Goal: Navigation & Orientation: Find specific page/section

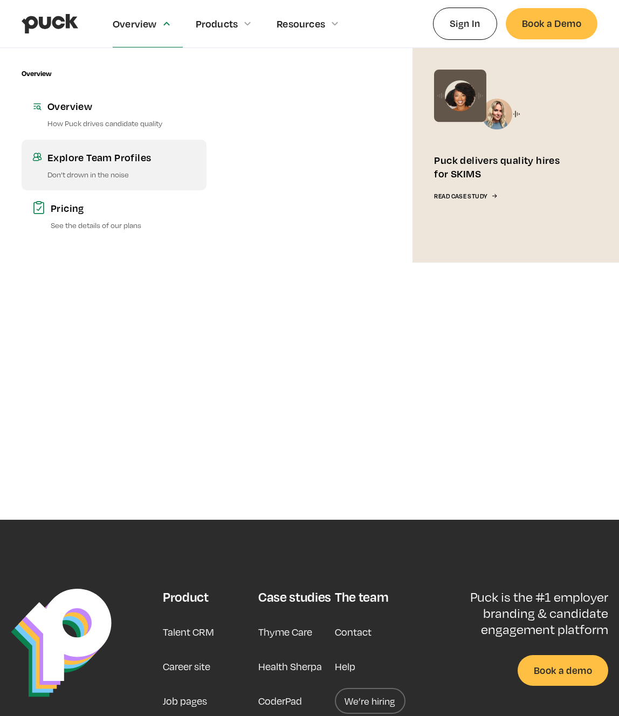
click at [122, 156] on div "Explore Team Profiles" at bounding box center [121, 156] width 148 height 13
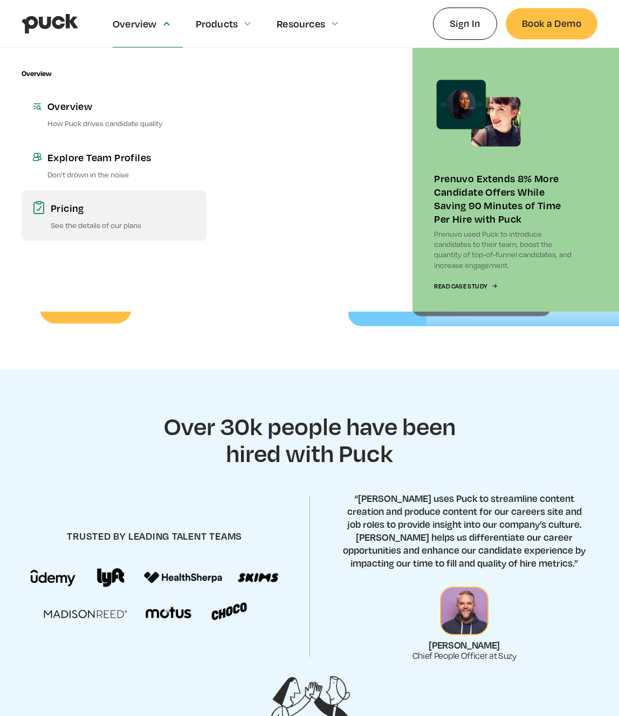
click at [71, 210] on div "Pricing" at bounding box center [123, 207] width 145 height 13
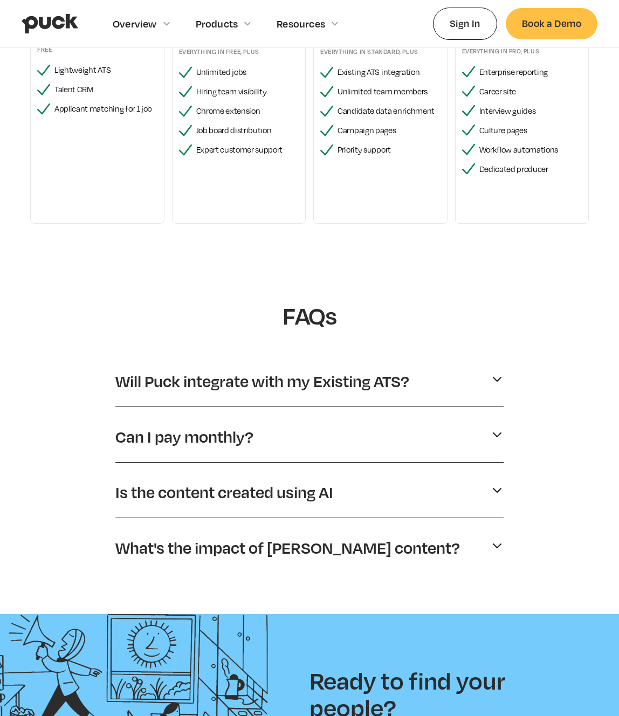
scroll to position [278, 0]
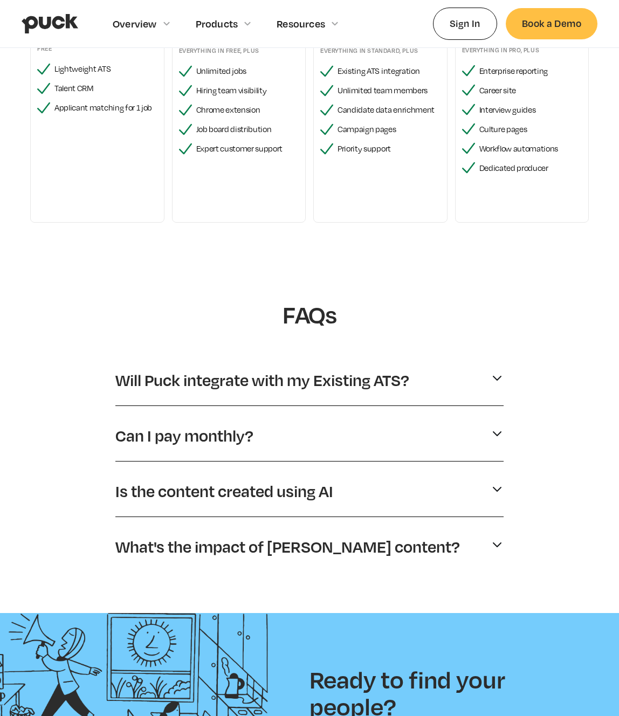
click at [493, 487] on img at bounding box center [496, 488] width 13 height 13
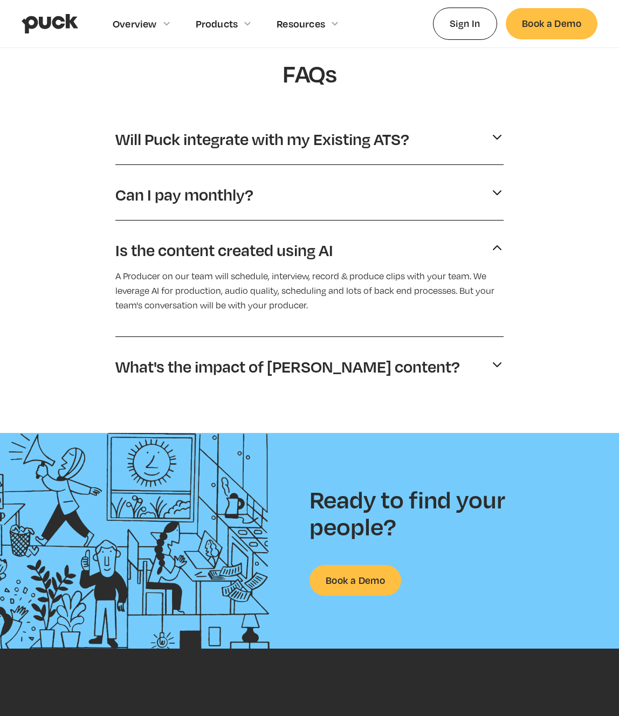
scroll to position [834, 0]
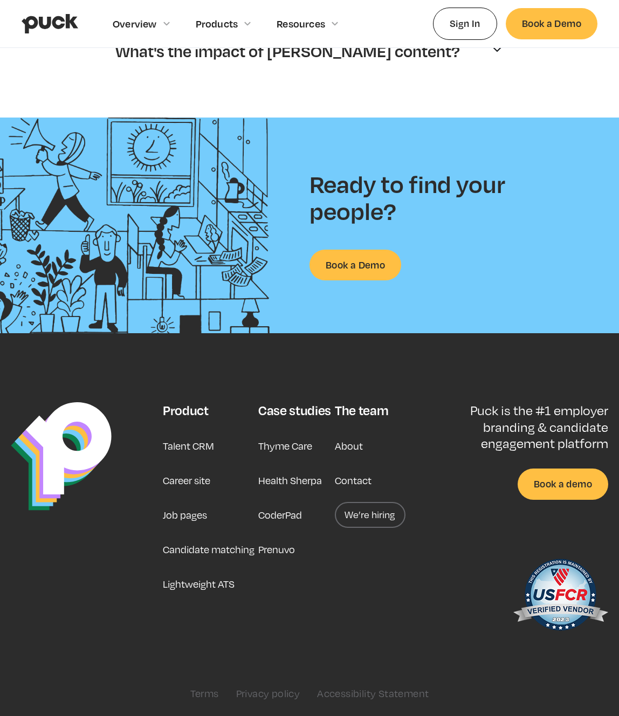
click at [351, 445] on link "About" at bounding box center [349, 446] width 28 height 26
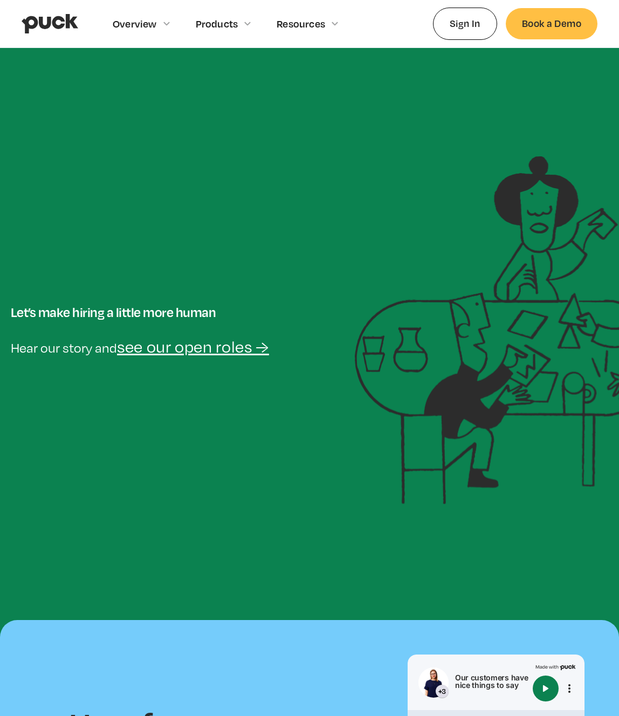
scroll to position [9, 0]
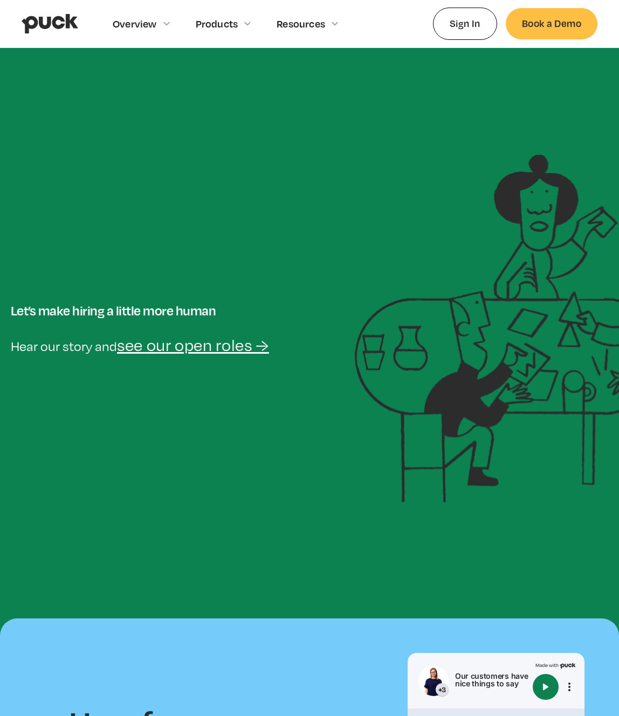
click at [161, 347] on link "see our open roles →" at bounding box center [193, 344] width 152 height 19
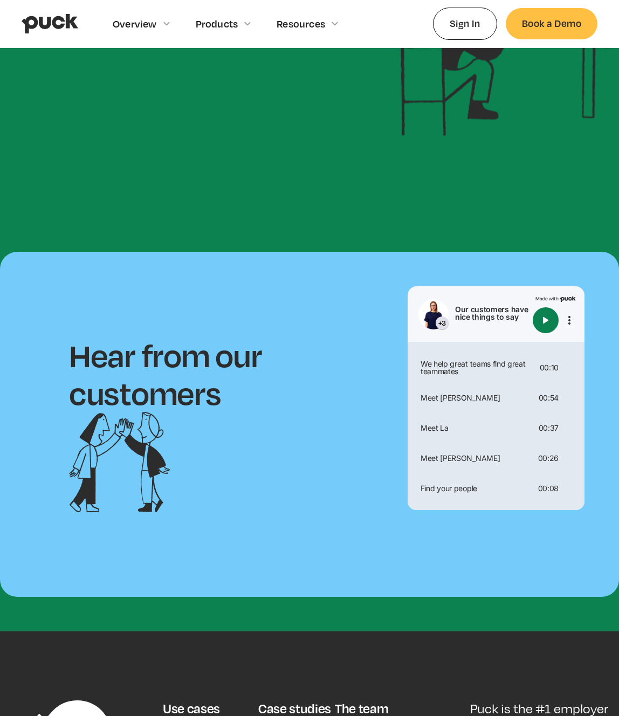
scroll to position [93, 0]
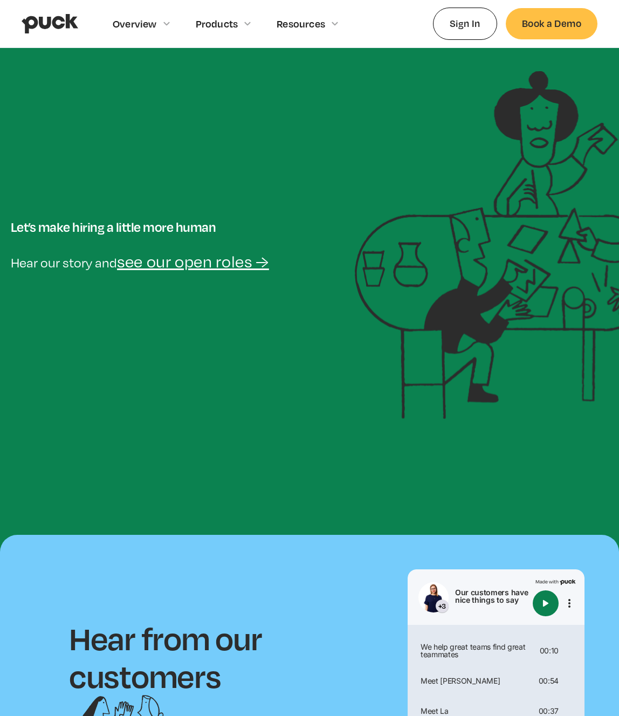
click at [546, 609] on img "Play" at bounding box center [545, 603] width 13 height 13
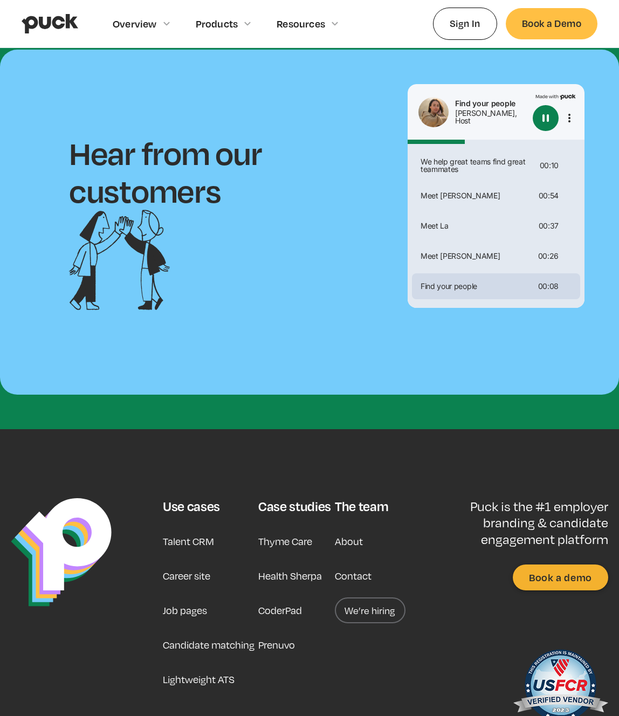
scroll to position [578, 0]
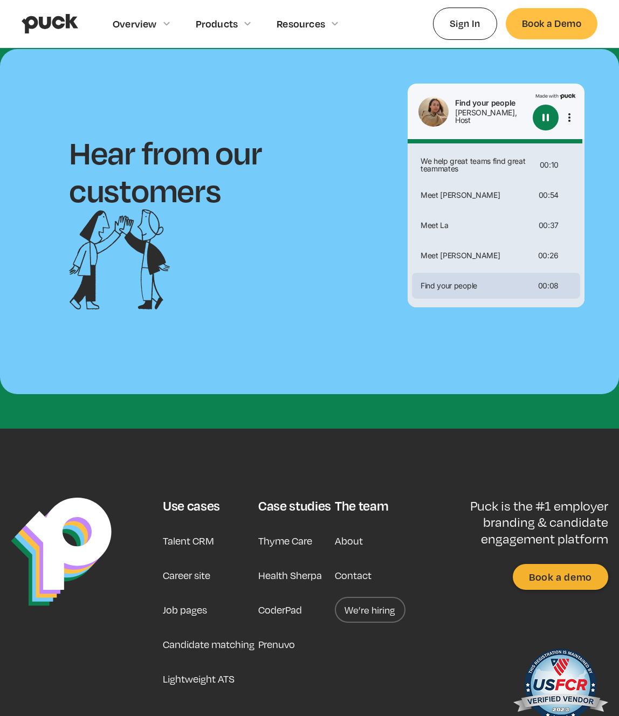
type input "0"
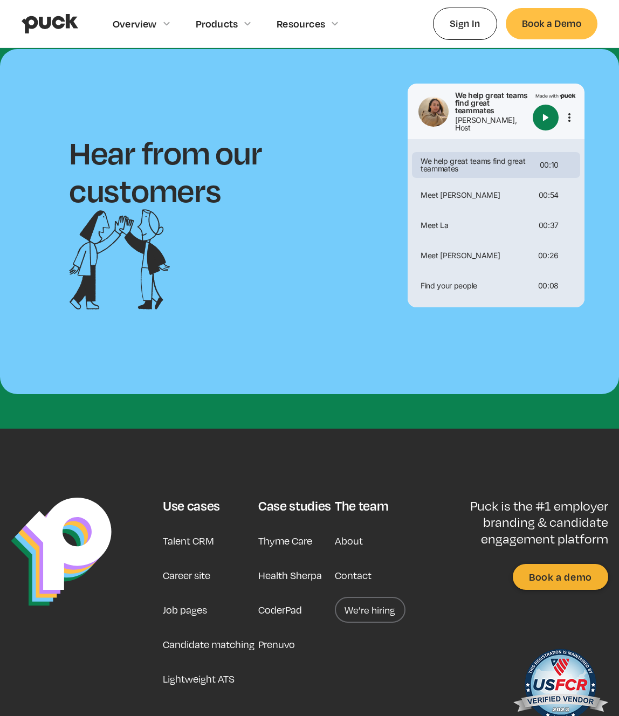
click at [351, 542] on link "About" at bounding box center [349, 541] width 28 height 26
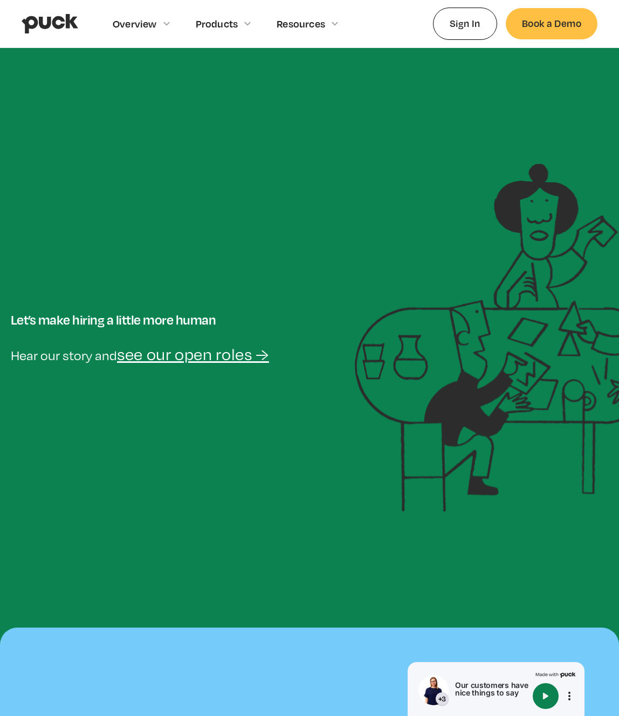
click at [192, 358] on link "see our open roles →" at bounding box center [193, 353] width 152 height 19
